Goal: Transaction & Acquisition: Download file/media

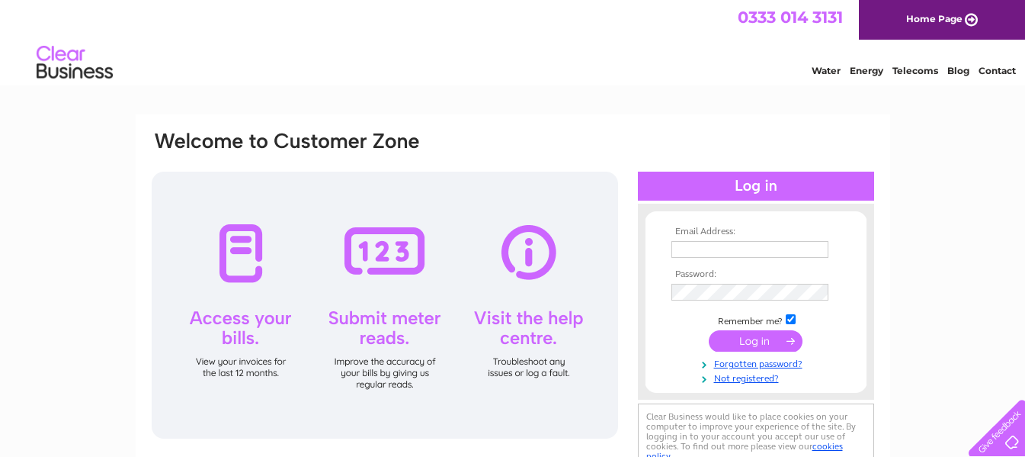
type input "[PERSON_NAME][EMAIL_ADDRESS][DOMAIN_NAME]"
click at [766, 338] on input "submit" at bounding box center [756, 340] width 94 height 21
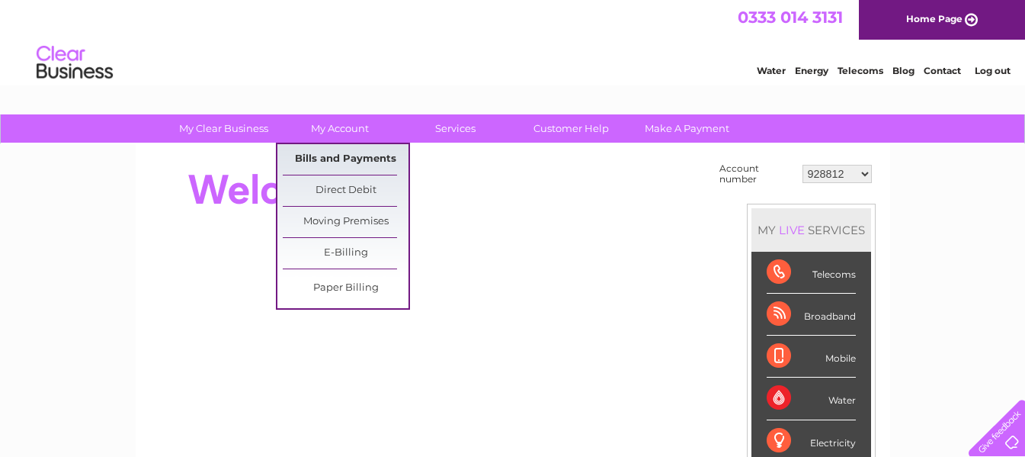
click at [364, 166] on link "Bills and Payments" at bounding box center [346, 159] width 126 height 30
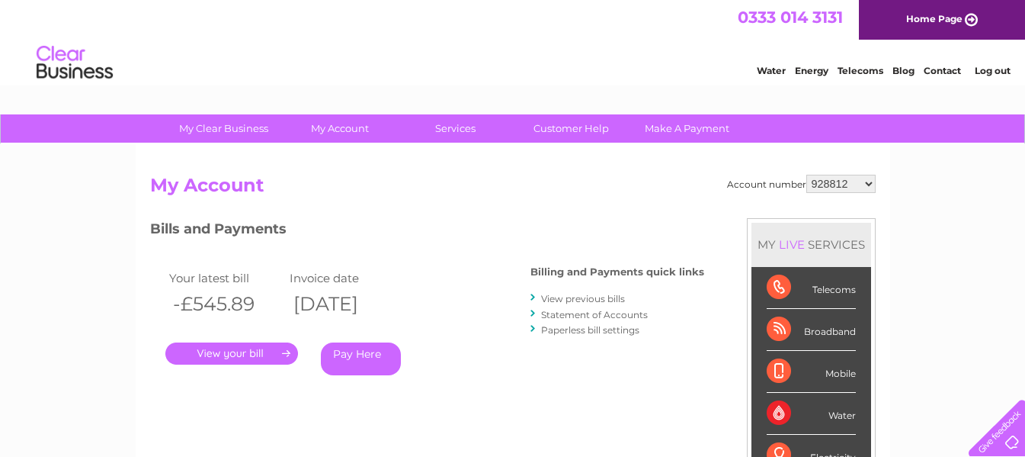
click at [557, 294] on link "View previous bills" at bounding box center [583, 298] width 84 height 11
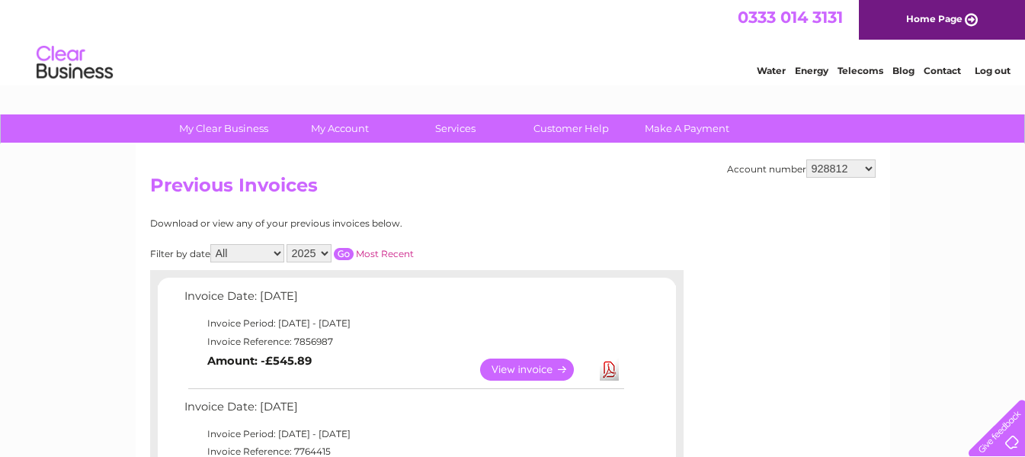
scroll to position [76, 0]
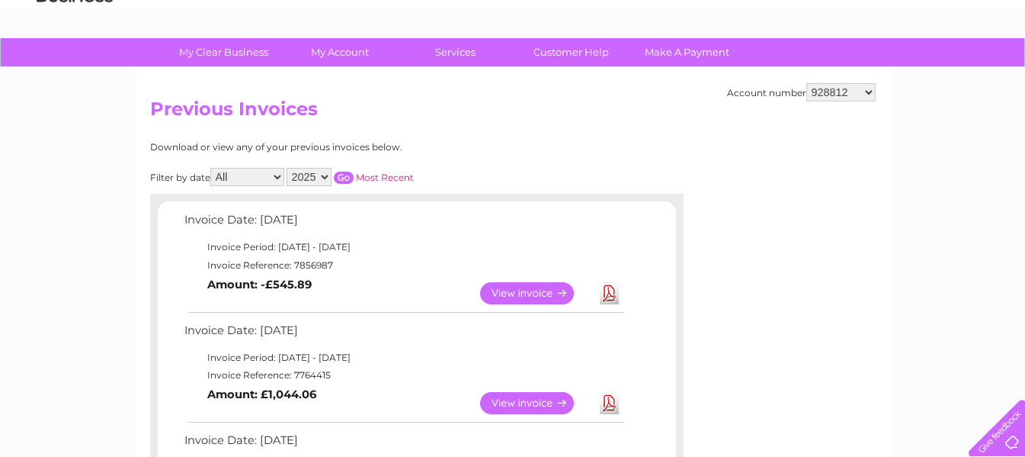
click at [518, 293] on link "View" at bounding box center [536, 293] width 112 height 22
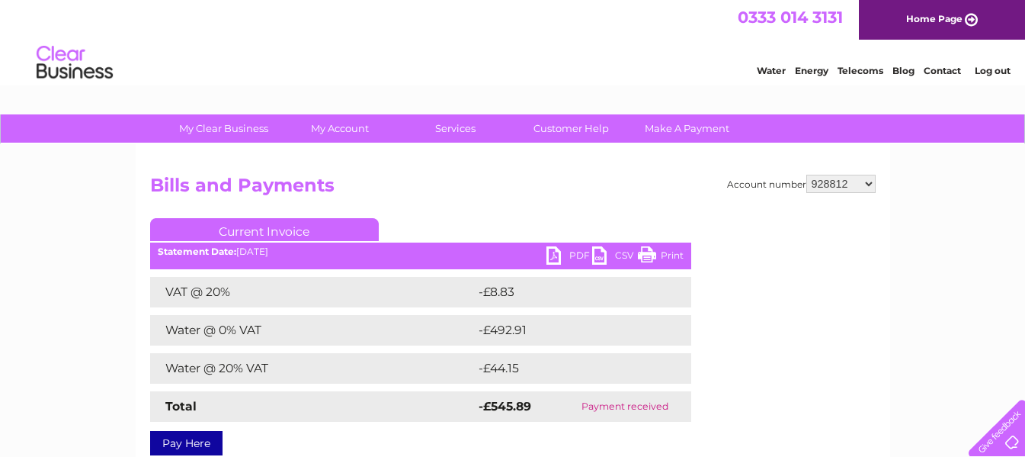
click at [572, 250] on link "PDF" at bounding box center [569, 257] width 46 height 22
click at [858, 183] on select "928812 928813 30299489" at bounding box center [840, 184] width 69 height 18
select select "928813"
click at [806, 175] on select "928812 928813 30299489" at bounding box center [840, 184] width 69 height 18
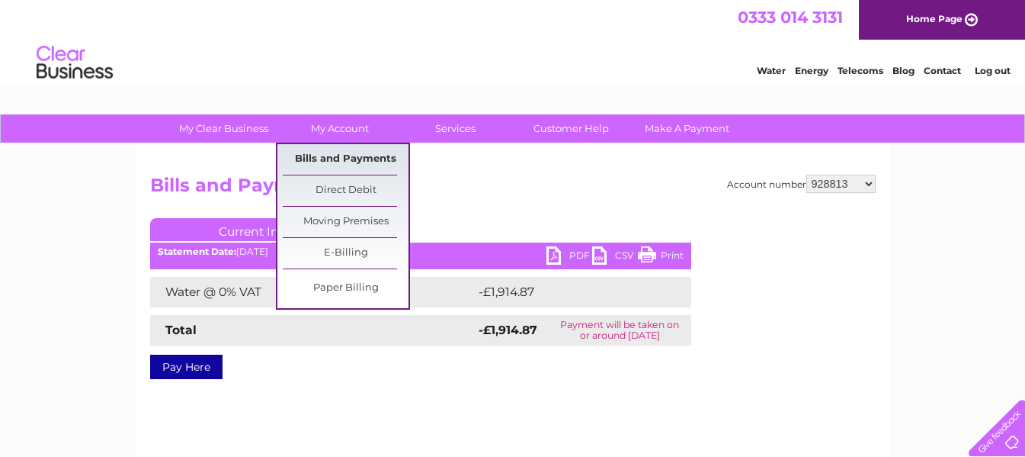
click at [337, 159] on link "Bills and Payments" at bounding box center [346, 159] width 126 height 30
click at [339, 158] on link "Bills and Payments" at bounding box center [346, 159] width 126 height 30
click at [339, 157] on link "Bills and Payments" at bounding box center [346, 159] width 126 height 30
click at [341, 155] on link "Bills and Payments" at bounding box center [346, 159] width 126 height 30
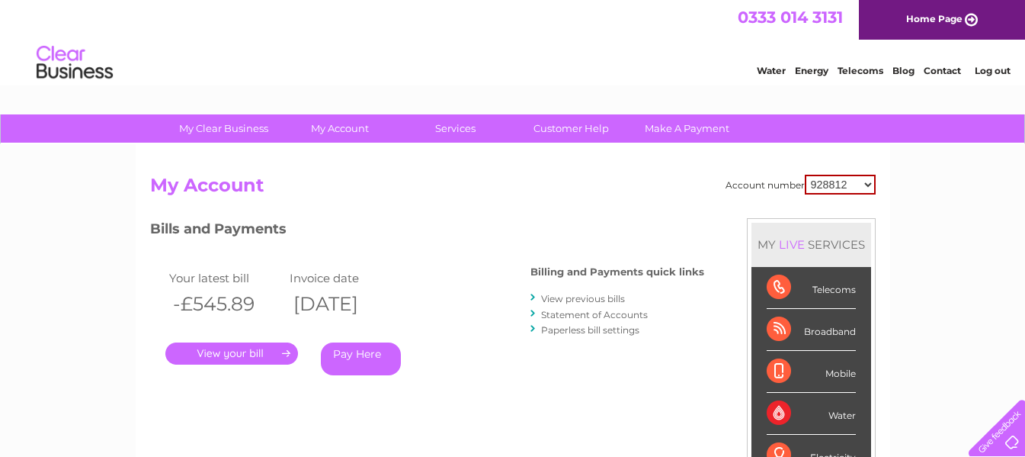
click at [850, 183] on select "928812 928813 30299489" at bounding box center [840, 185] width 71 height 20
select select "928813"
click at [805, 175] on select "928812 928813 30299489" at bounding box center [840, 185] width 71 height 20
click at [611, 298] on link "View previous bills" at bounding box center [583, 298] width 84 height 11
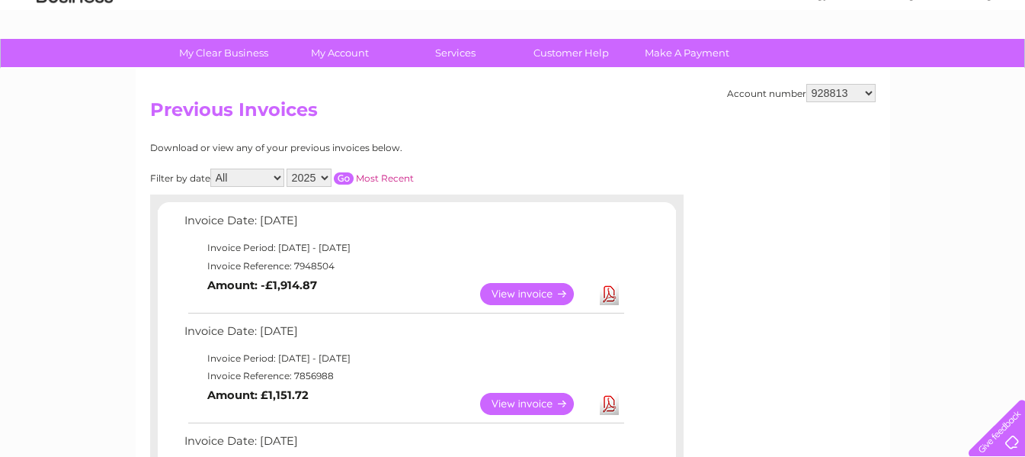
scroll to position [76, 0]
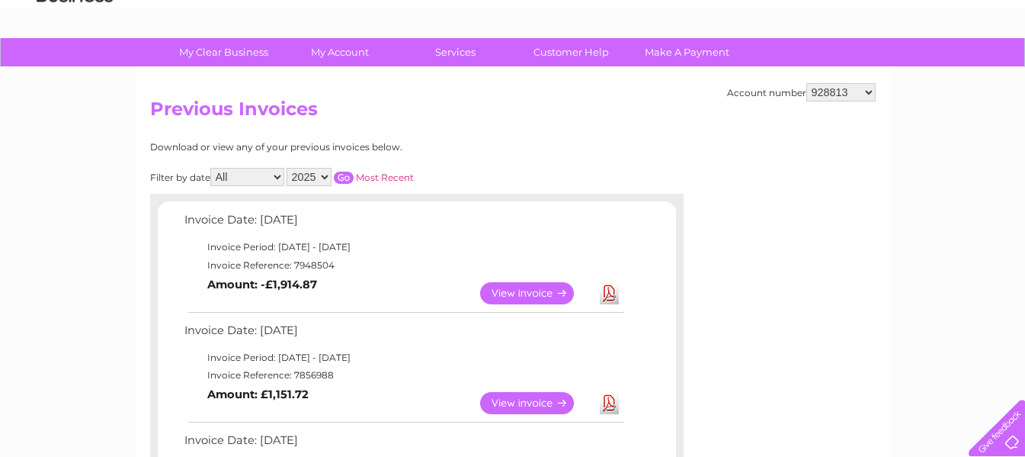
click at [614, 290] on link "Download" at bounding box center [609, 293] width 19 height 22
